Goal: Entertainment & Leisure: Consume media (video, audio)

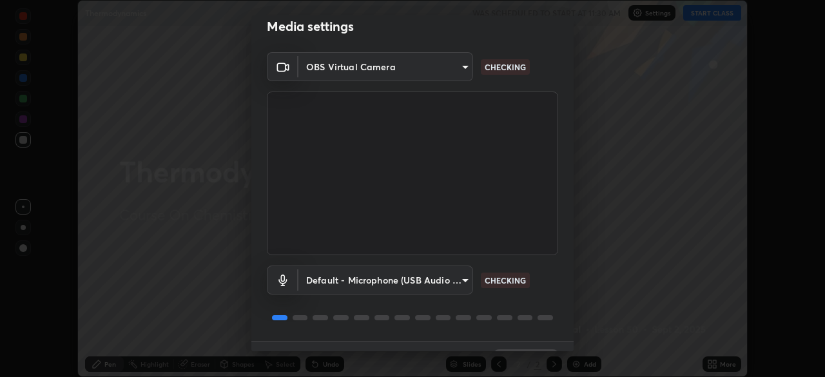
scroll to position [46, 0]
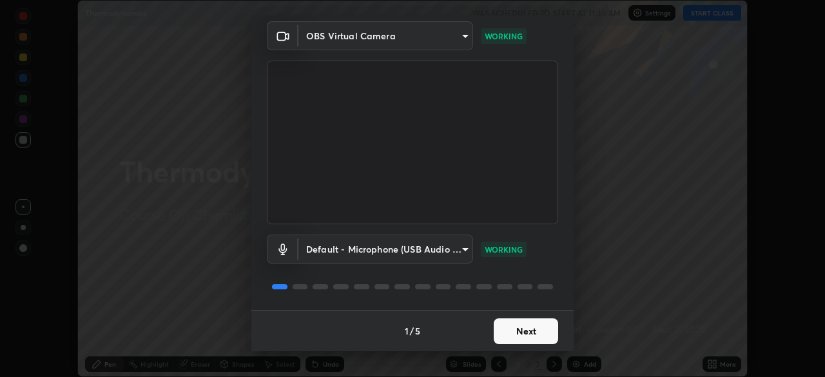
click at [518, 329] on button "Next" at bounding box center [526, 332] width 64 height 26
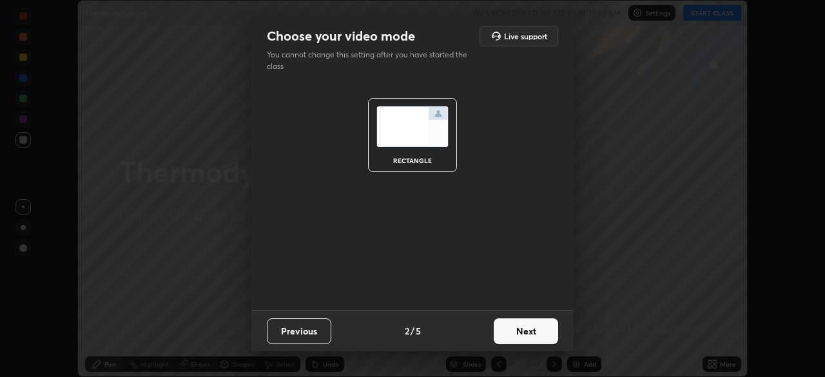
click at [520, 329] on button "Next" at bounding box center [526, 332] width 64 height 26
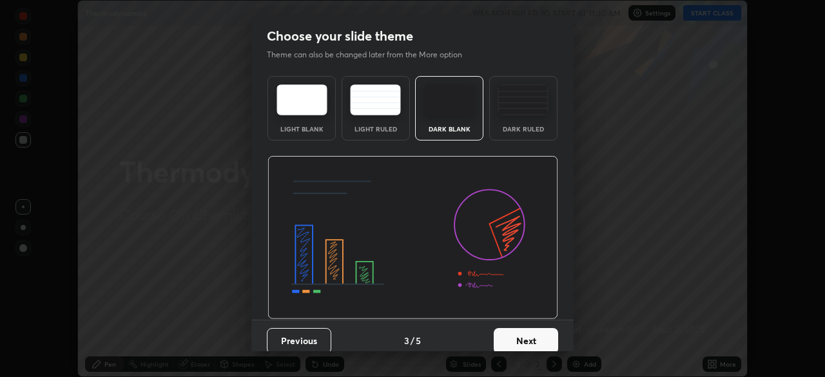
click at [518, 331] on button "Next" at bounding box center [526, 341] width 64 height 26
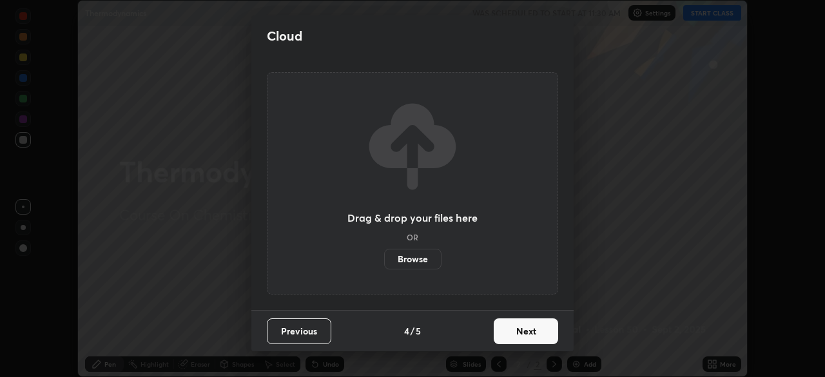
click at [521, 329] on button "Next" at bounding box center [526, 332] width 64 height 26
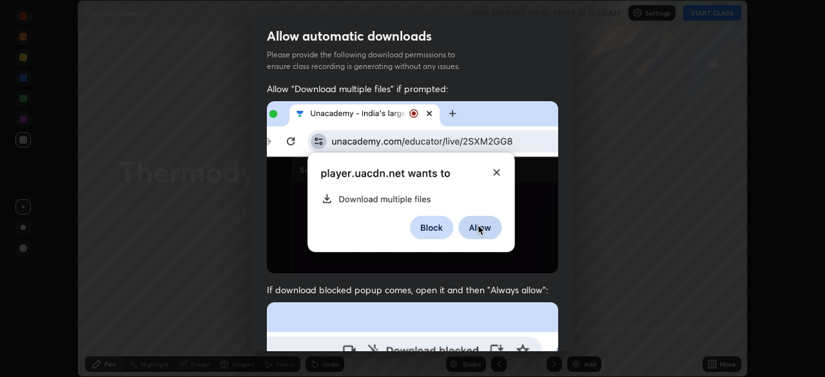
click at [600, 324] on div "Allow automatic downloads Please provide the following download permissions to …" at bounding box center [412, 188] width 825 height 377
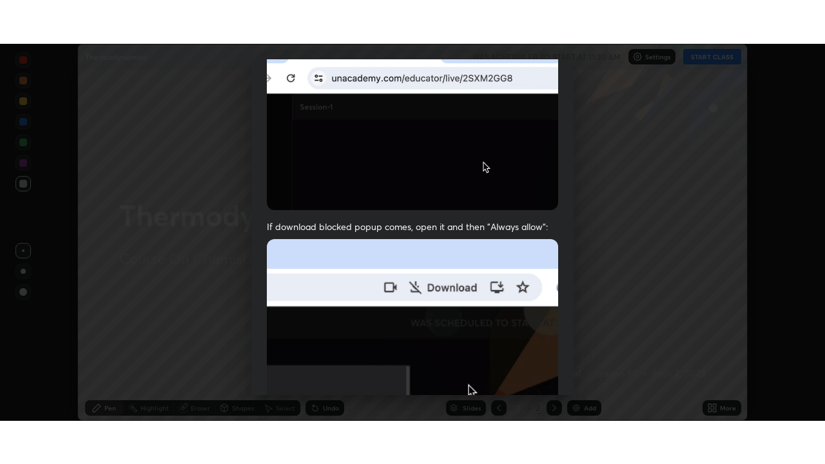
scroll to position [309, 0]
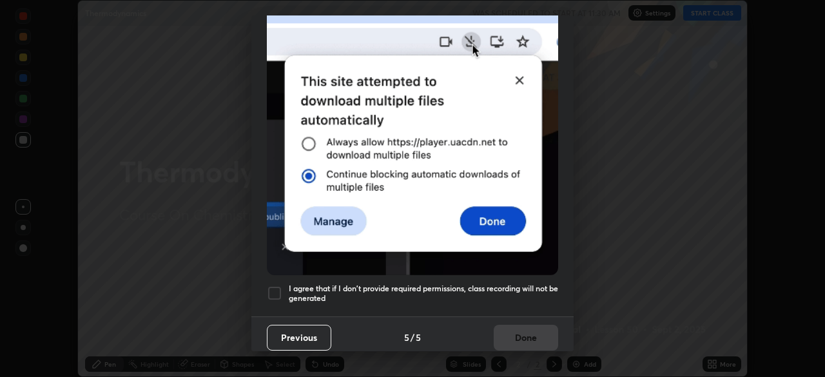
click at [276, 286] on div at bounding box center [274, 293] width 15 height 15
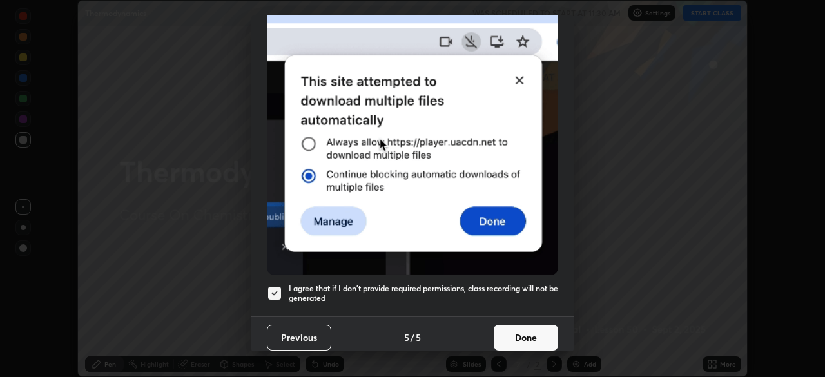
click at [522, 335] on button "Done" at bounding box center [526, 338] width 64 height 26
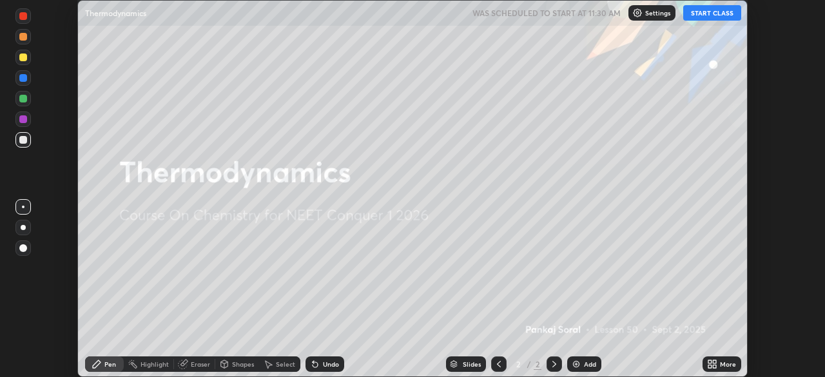
click at [718, 363] on div "More" at bounding box center [722, 364] width 39 height 15
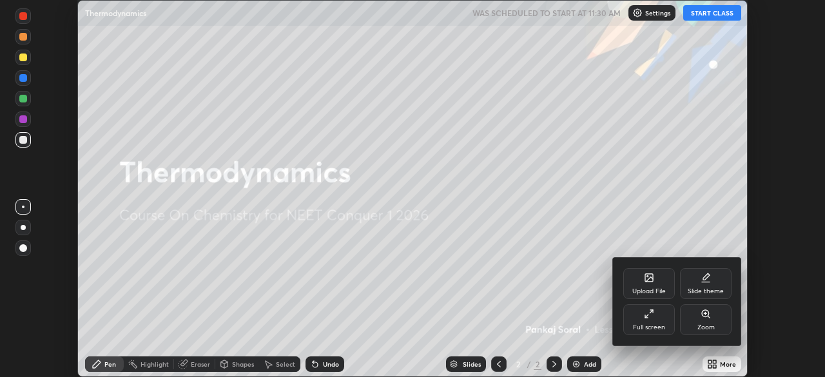
click at [660, 319] on div "Full screen" at bounding box center [650, 319] width 52 height 31
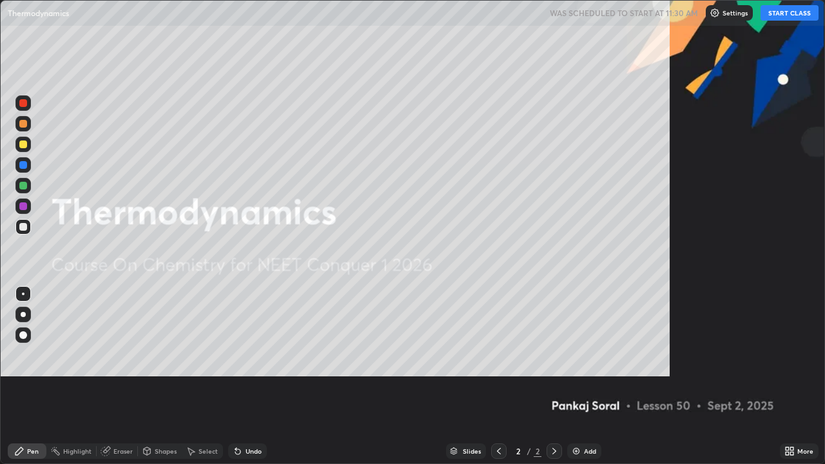
scroll to position [464, 825]
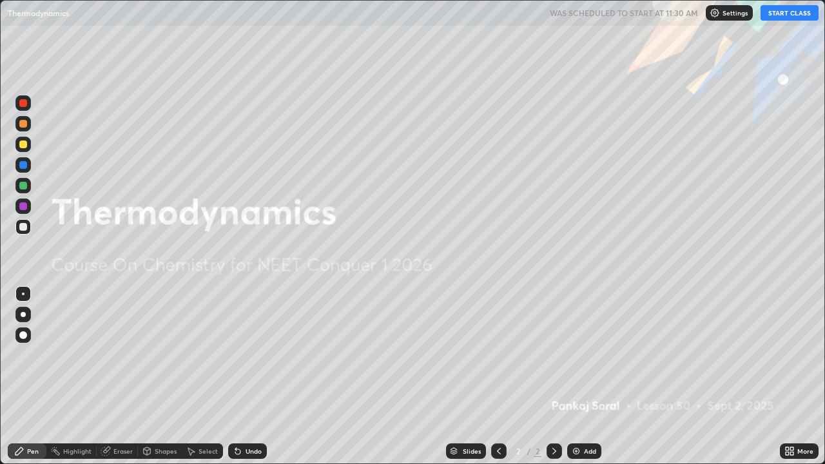
click at [777, 14] on button "START CLASS" at bounding box center [790, 12] width 58 height 15
click at [576, 377] on div "Add" at bounding box center [584, 451] width 34 height 15
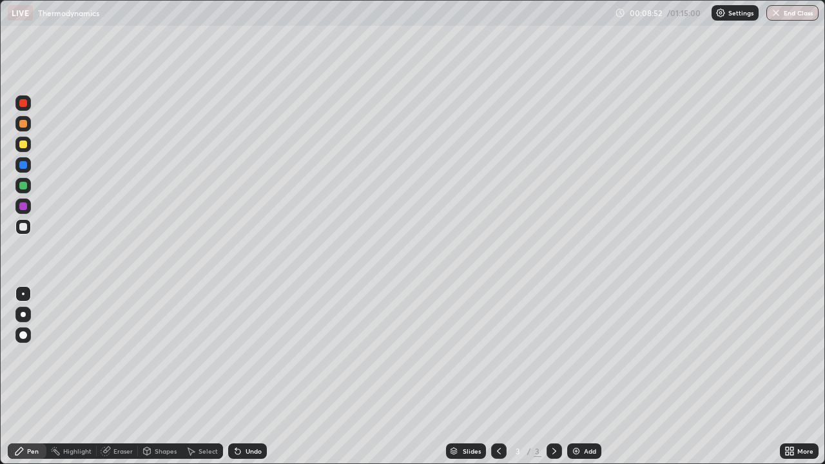
click at [24, 145] on div at bounding box center [23, 145] width 8 height 8
click at [121, 377] on div "Eraser" at bounding box center [122, 451] width 19 height 6
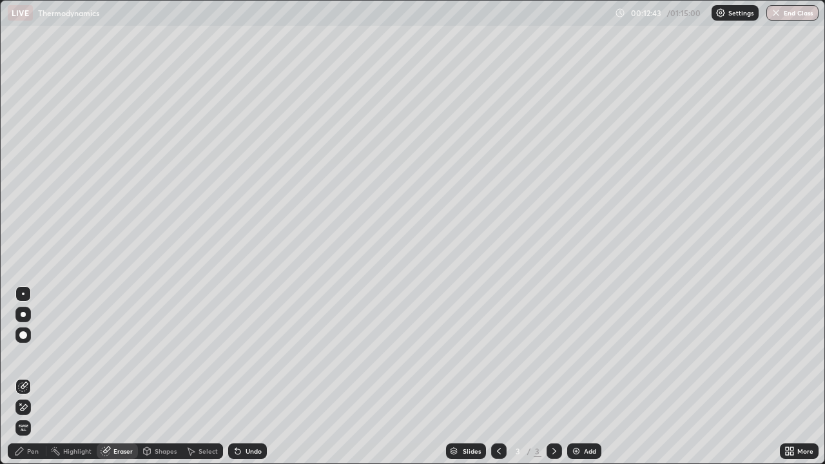
click at [34, 377] on div "Pen" at bounding box center [33, 451] width 12 height 6
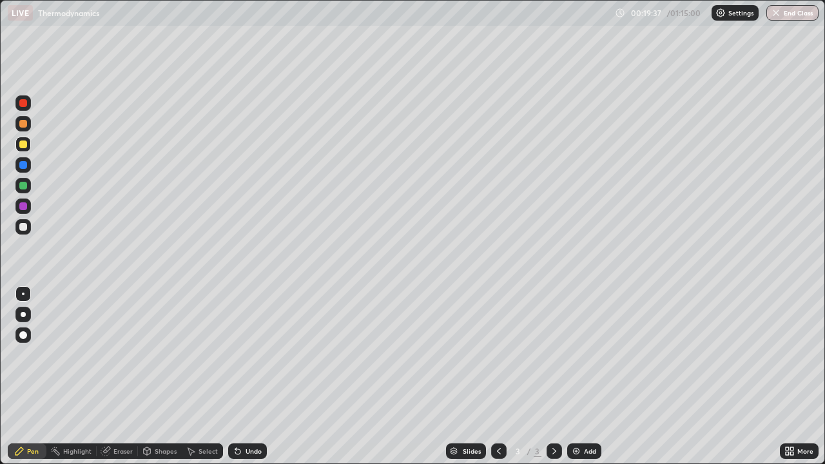
click at [576, 377] on img at bounding box center [576, 451] width 10 height 10
click at [121, 377] on div "Eraser" at bounding box center [122, 451] width 19 height 6
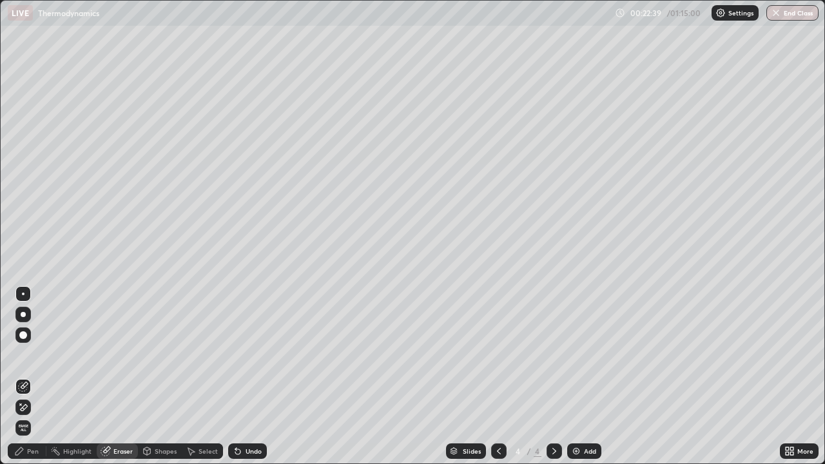
click at [32, 377] on div "Pen" at bounding box center [33, 451] width 12 height 6
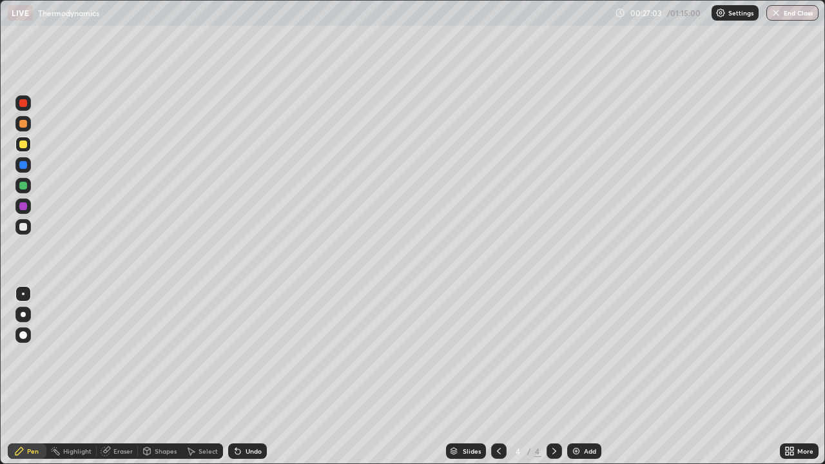
click at [582, 377] on div "Add" at bounding box center [584, 451] width 34 height 15
click at [498, 377] on icon at bounding box center [499, 451] width 10 height 10
click at [587, 377] on div "Add" at bounding box center [590, 451] width 12 height 6
click at [122, 377] on div "Eraser" at bounding box center [122, 451] width 19 height 6
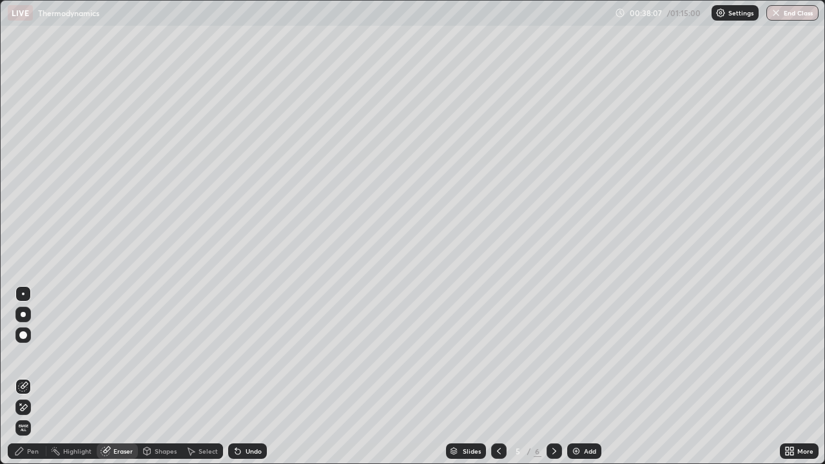
click at [35, 377] on div "Pen" at bounding box center [33, 451] width 12 height 6
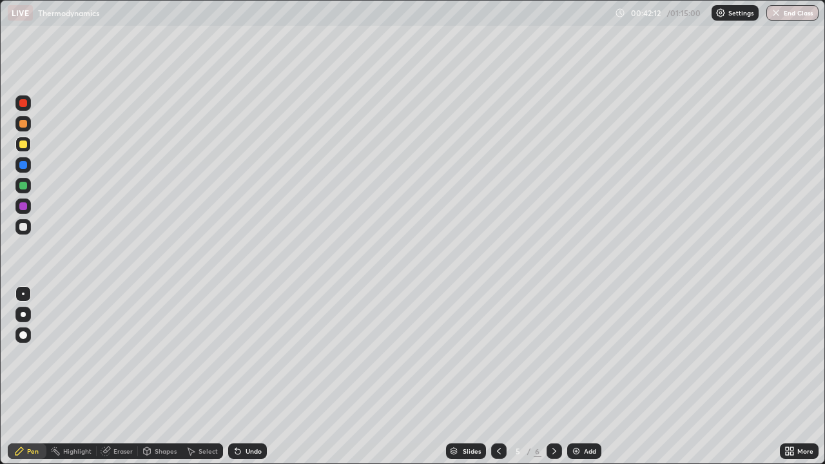
click at [115, 377] on div "Eraser" at bounding box center [122, 451] width 19 height 6
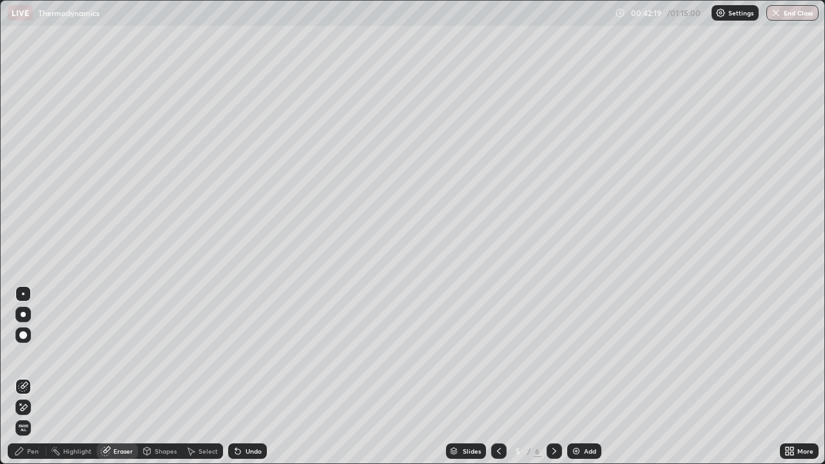
click at [34, 377] on div "Pen" at bounding box center [33, 451] width 12 height 6
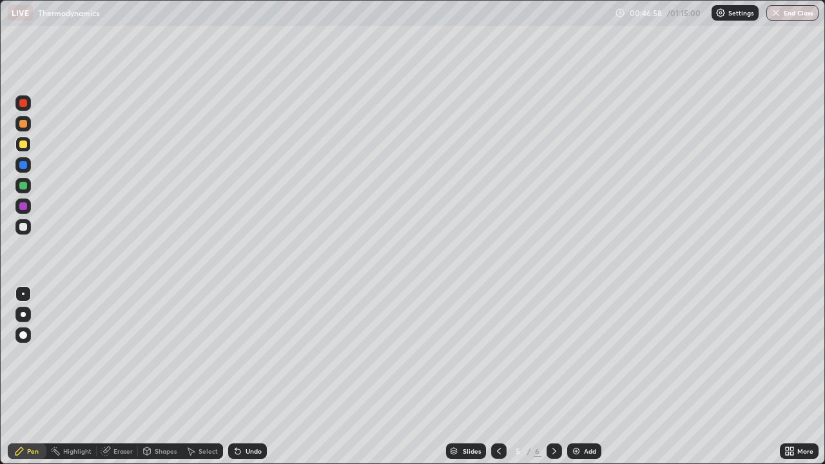
click at [578, 377] on img at bounding box center [576, 451] width 10 height 10
click at [22, 186] on div at bounding box center [23, 186] width 8 height 8
click at [32, 377] on div at bounding box center [23, 361] width 21 height 155
click at [115, 377] on div "Eraser" at bounding box center [122, 451] width 19 height 6
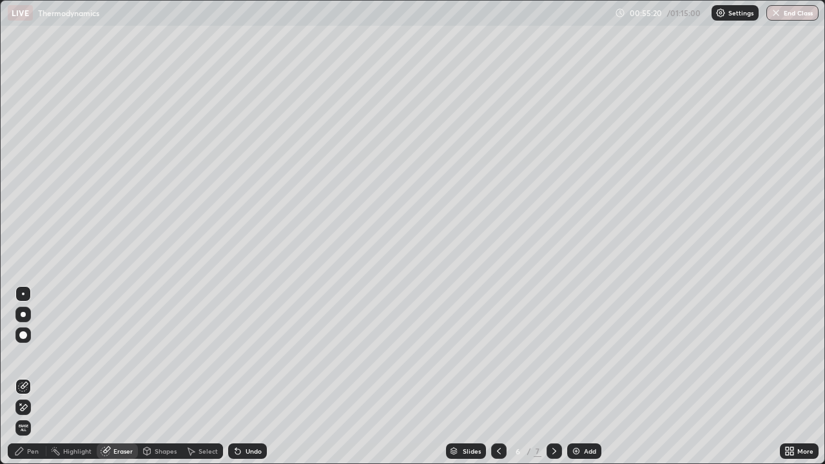
click at [32, 377] on div "Pen" at bounding box center [27, 451] width 39 height 15
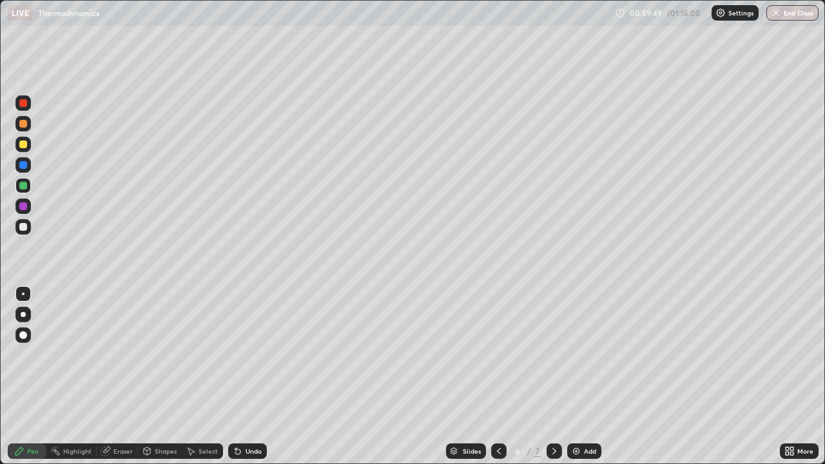
click at [119, 377] on div "Eraser" at bounding box center [122, 451] width 19 height 6
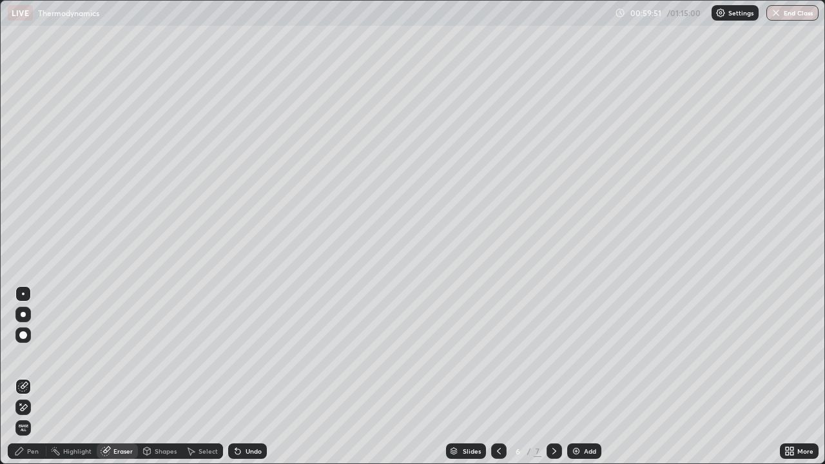
click at [34, 377] on div "Pen" at bounding box center [33, 451] width 12 height 6
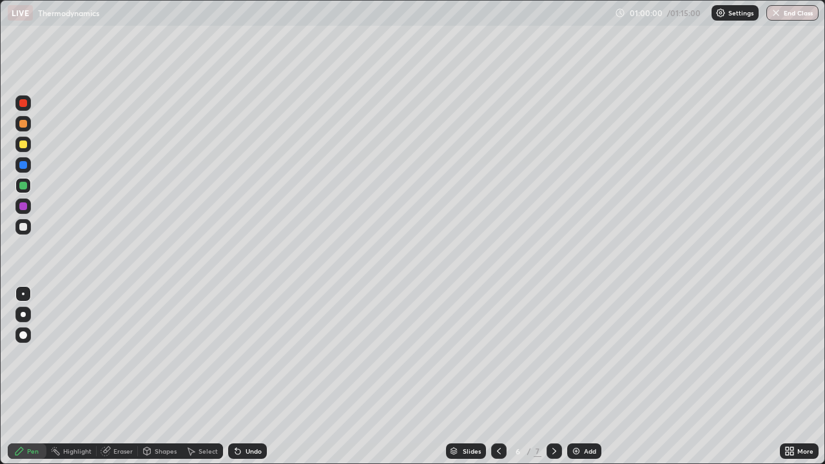
click at [121, 377] on div "Eraser" at bounding box center [122, 451] width 19 height 6
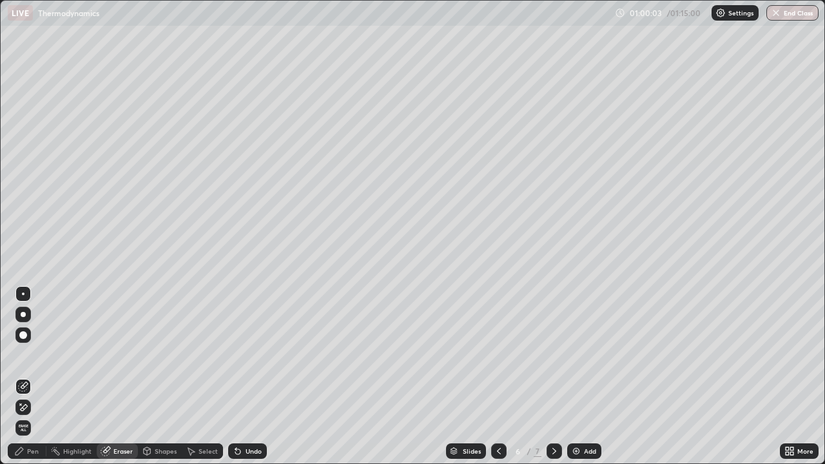
click at [29, 377] on div "Pen" at bounding box center [33, 451] width 12 height 6
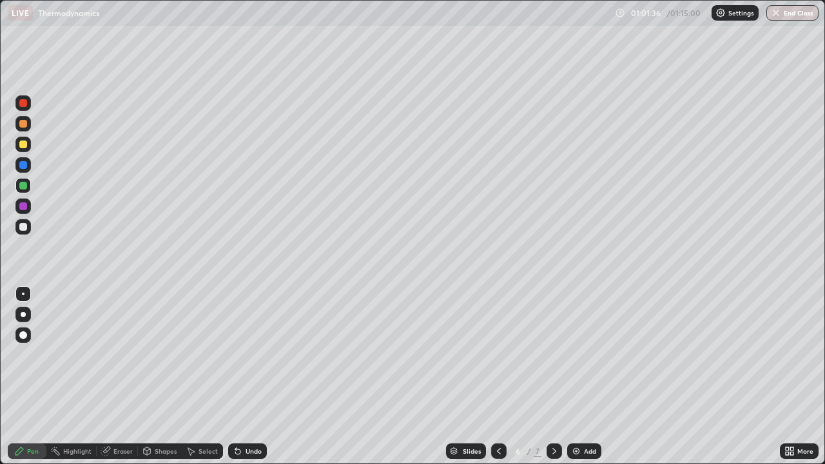
click at [122, 377] on div "Eraser" at bounding box center [122, 451] width 19 height 6
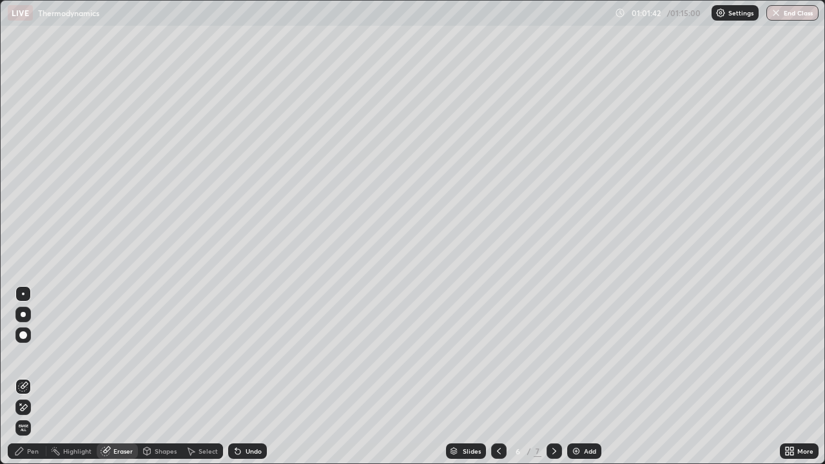
click at [25, 377] on icon at bounding box center [19, 451] width 10 height 10
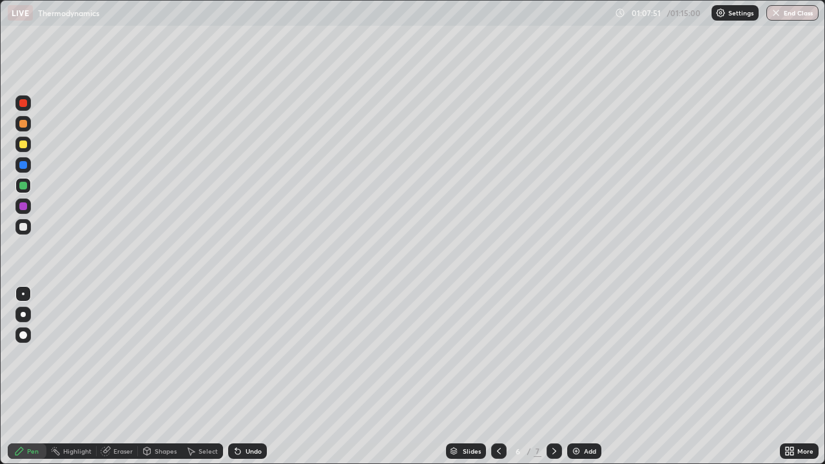
click at [577, 377] on img at bounding box center [576, 451] width 10 height 10
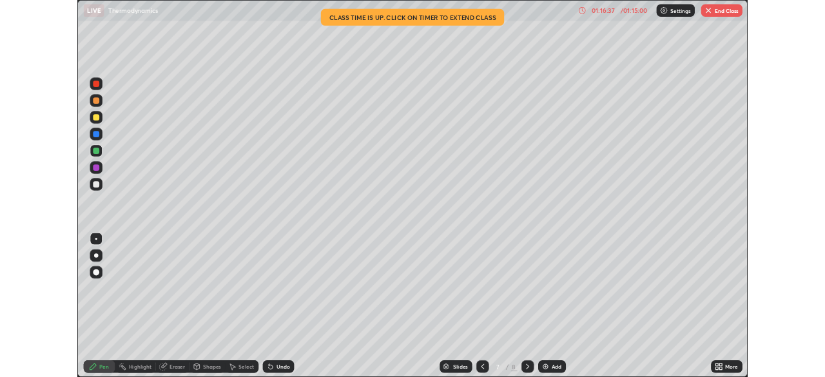
scroll to position [464, 825]
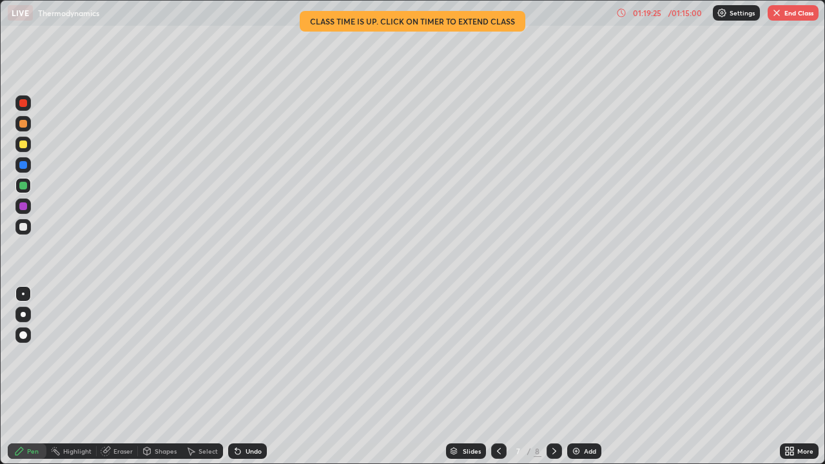
click at [774, 15] on img "button" at bounding box center [777, 13] width 10 height 10
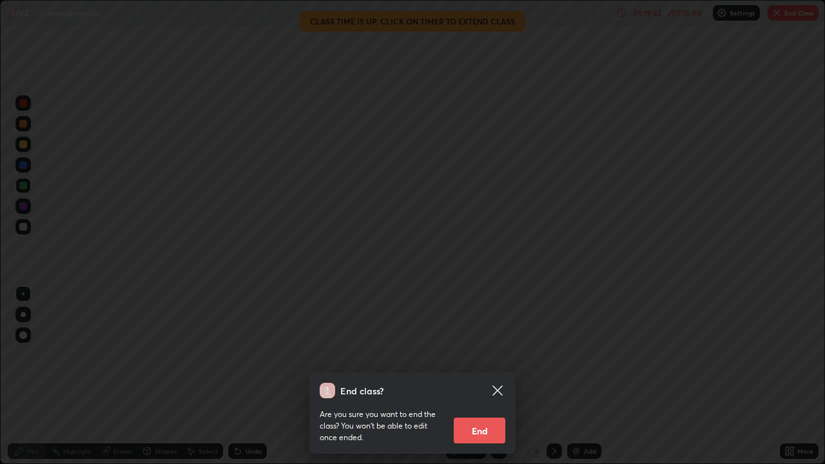
click at [482, 431] on button "End" at bounding box center [480, 431] width 52 height 26
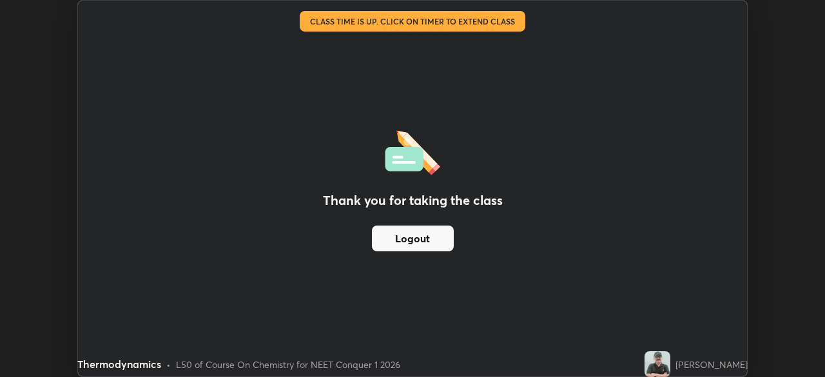
scroll to position [64108, 63660]
